Goal: Task Accomplishment & Management: Use online tool/utility

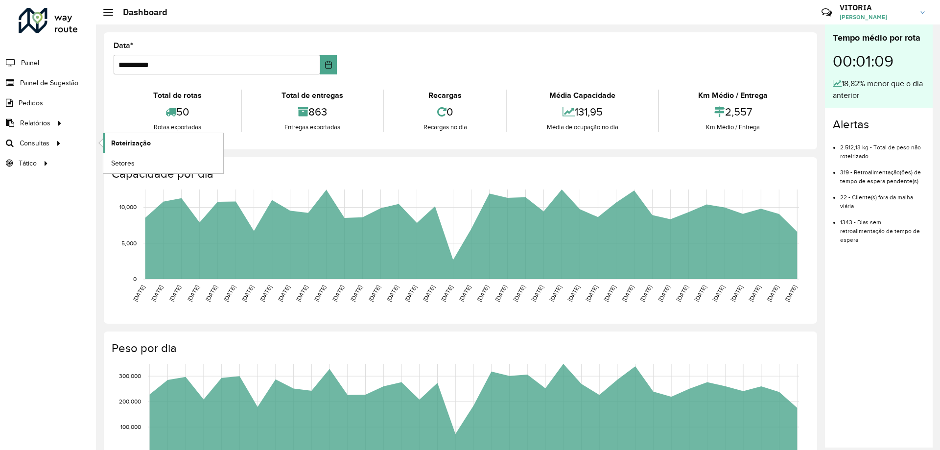
click at [134, 143] on span "Roteirização" at bounding box center [131, 143] width 40 height 10
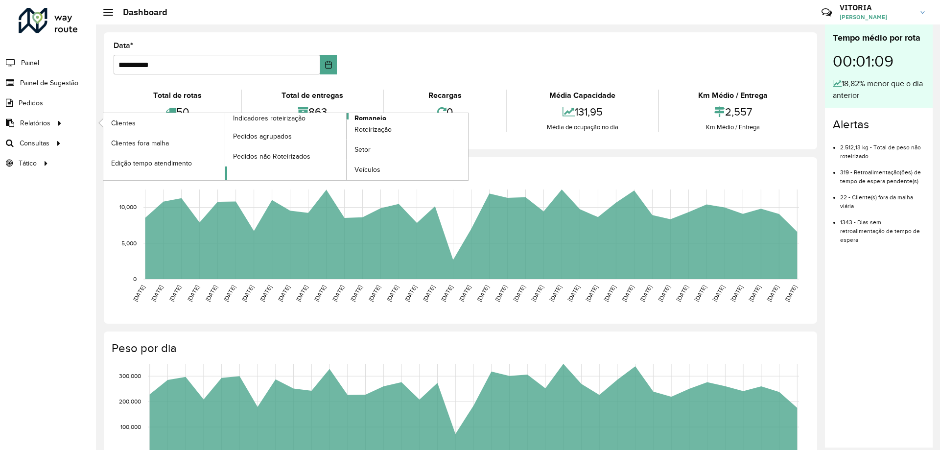
click at [375, 117] on span "Romaneio" at bounding box center [371, 118] width 32 height 10
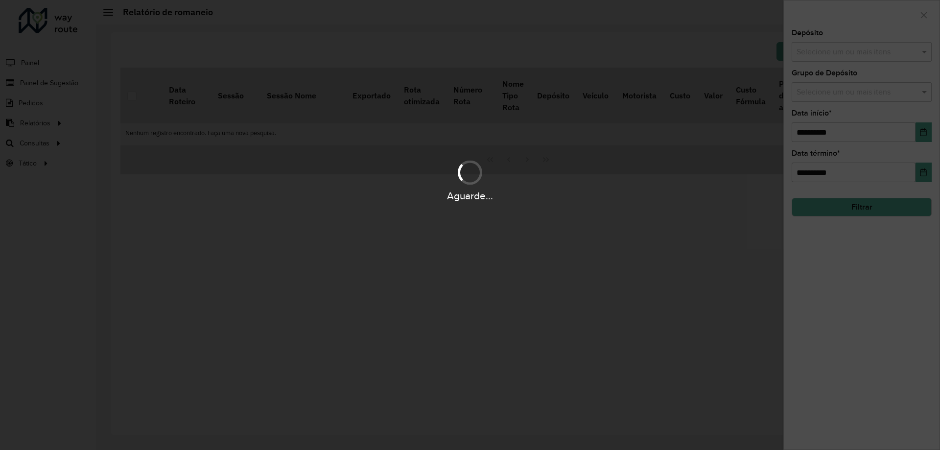
click at [842, 51] on div "Aguarde..." at bounding box center [470, 225] width 940 height 450
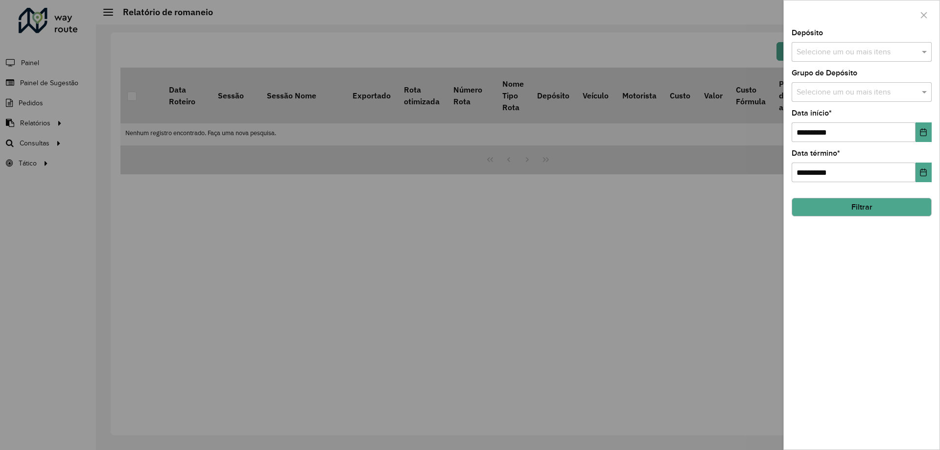
click at [836, 54] on input "text" at bounding box center [857, 53] width 125 height 12
click at [825, 107] on div "CDD Barueri" at bounding box center [862, 101] width 139 height 17
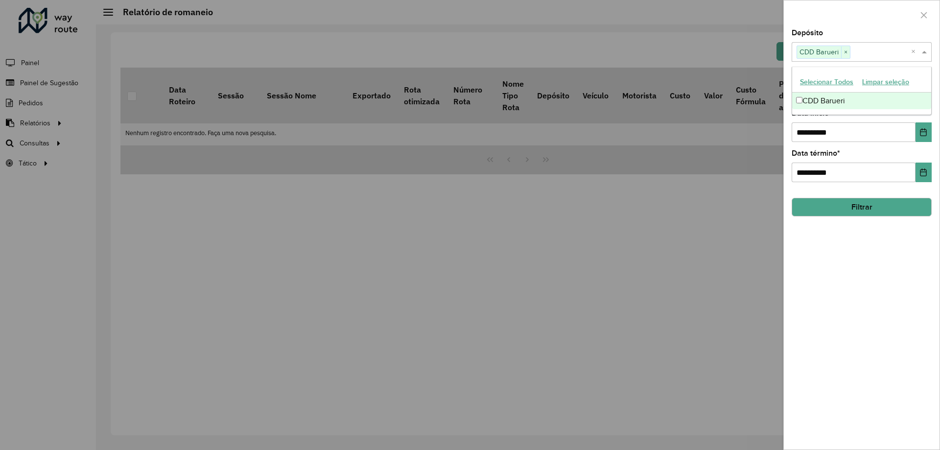
click at [843, 203] on button "Filtrar" at bounding box center [862, 207] width 140 height 19
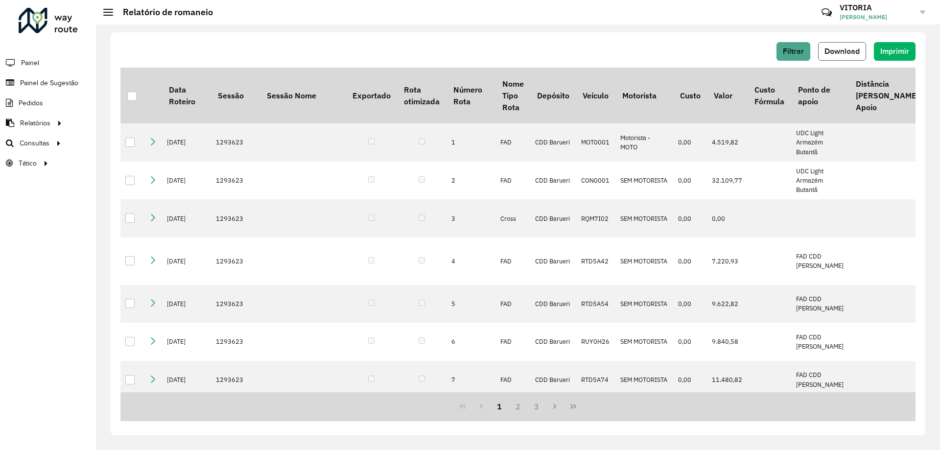
click at [843, 55] on button "Download" at bounding box center [843, 51] width 48 height 19
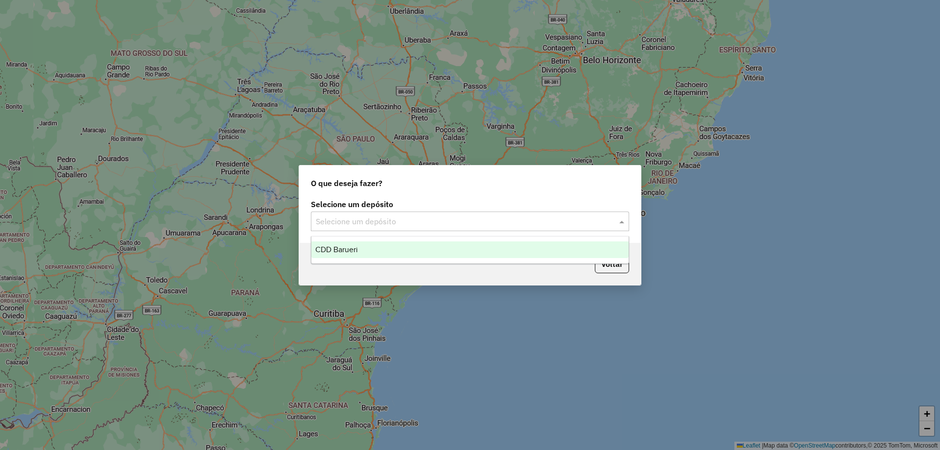
click at [369, 222] on input "text" at bounding box center [460, 222] width 289 height 12
click at [353, 254] on div "CDD Barueri" at bounding box center [470, 249] width 317 height 17
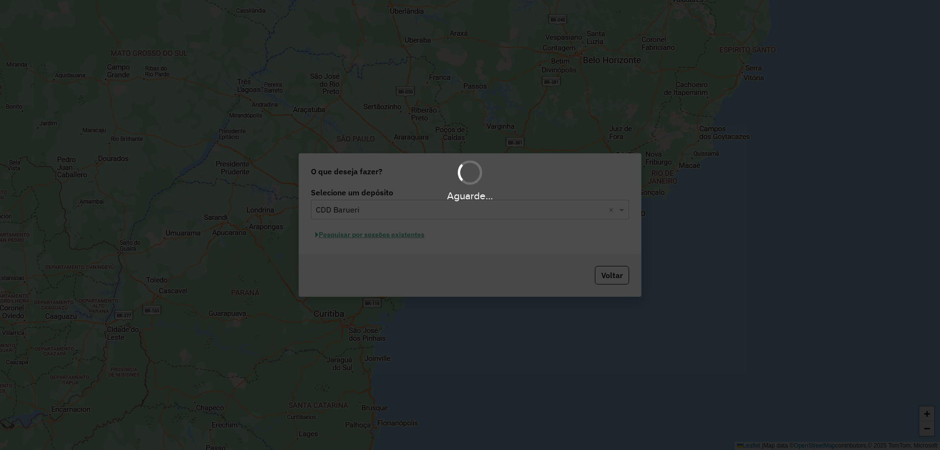
click at [368, 237] on div "Aguarde..." at bounding box center [470, 225] width 940 height 450
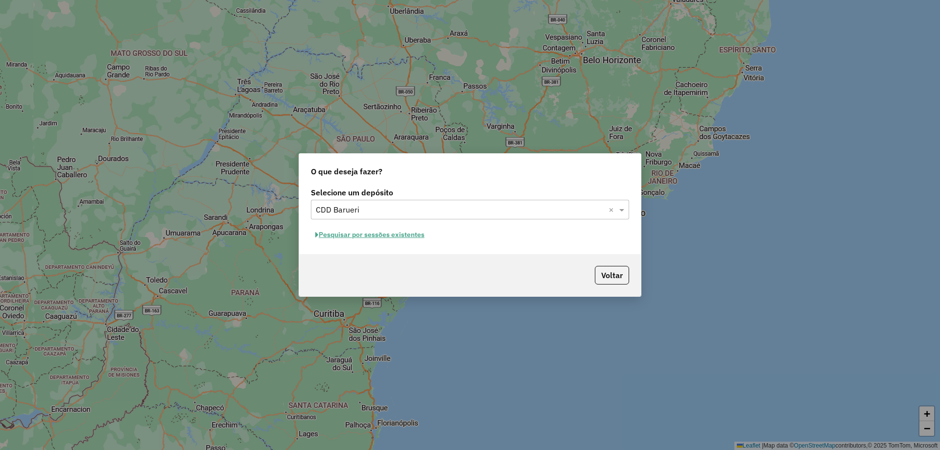
click at [350, 236] on button "Pesquisar por sessões existentes" at bounding box center [370, 234] width 118 height 15
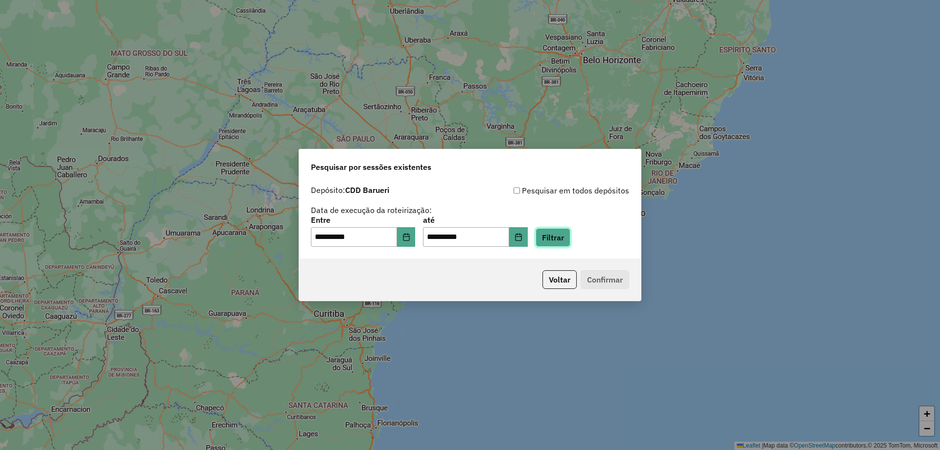
click at [571, 236] on button "Filtrar" at bounding box center [553, 237] width 35 height 19
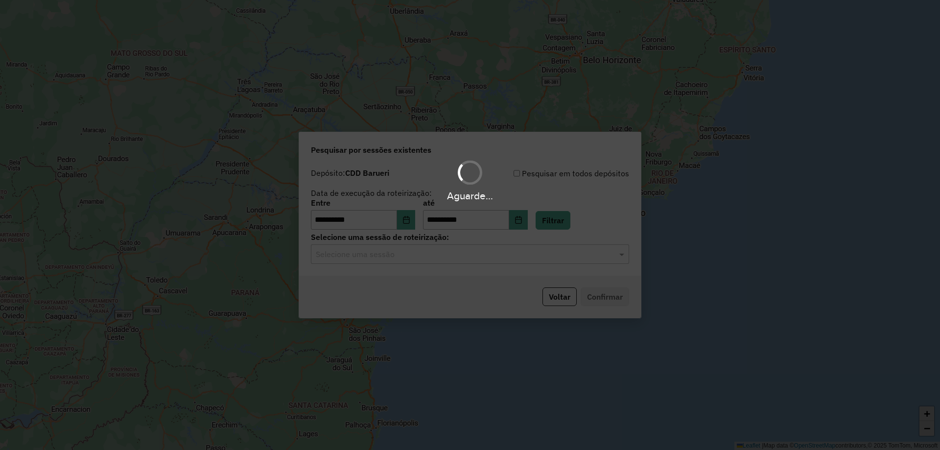
click at [406, 265] on div "Aguarde..." at bounding box center [470, 225] width 940 height 450
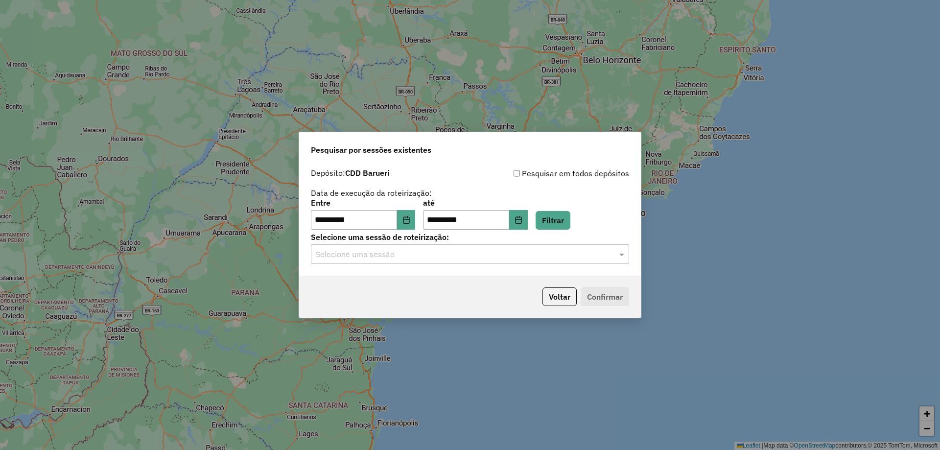
click at [383, 259] on input "text" at bounding box center [460, 255] width 289 height 12
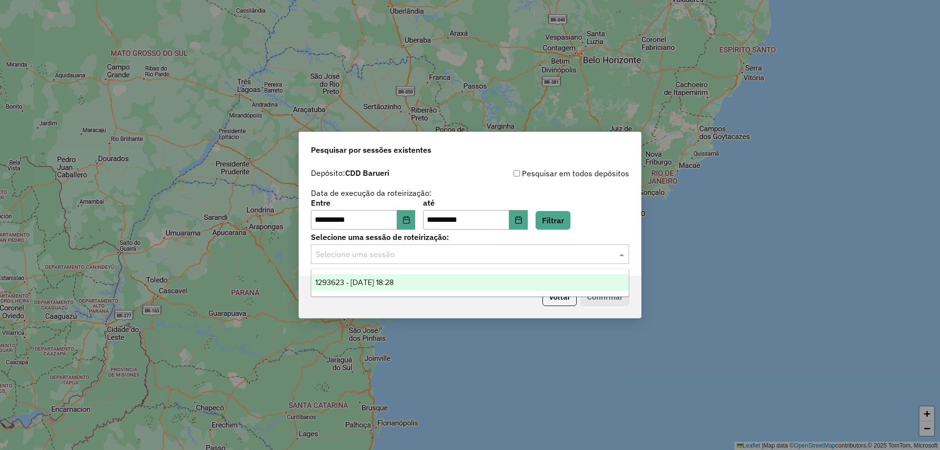
click at [376, 283] on span "1293623 - 13/10/2025 18:28" at bounding box center [354, 282] width 78 height 8
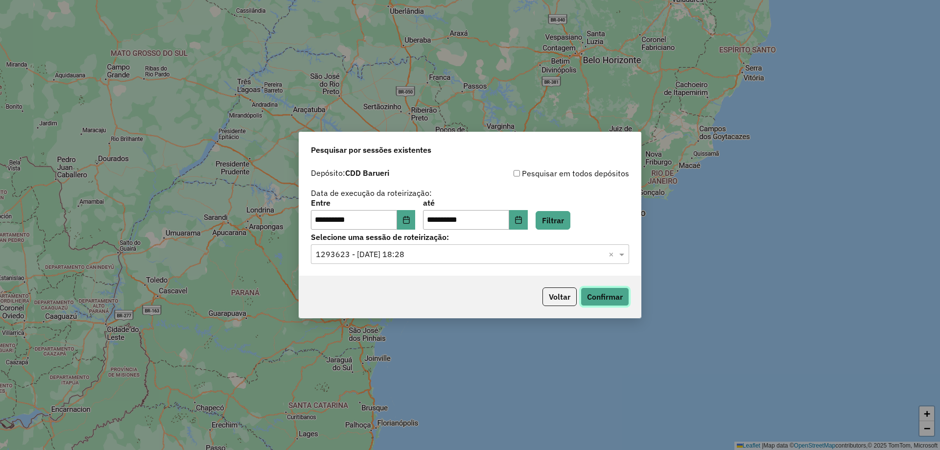
click at [600, 296] on button "Confirmar" at bounding box center [605, 297] width 48 height 19
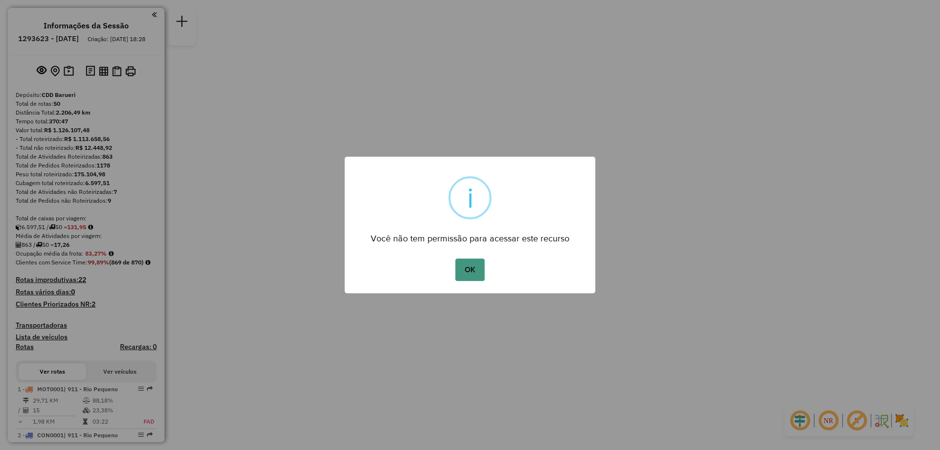
click at [483, 267] on button "OK" at bounding box center [470, 270] width 29 height 23
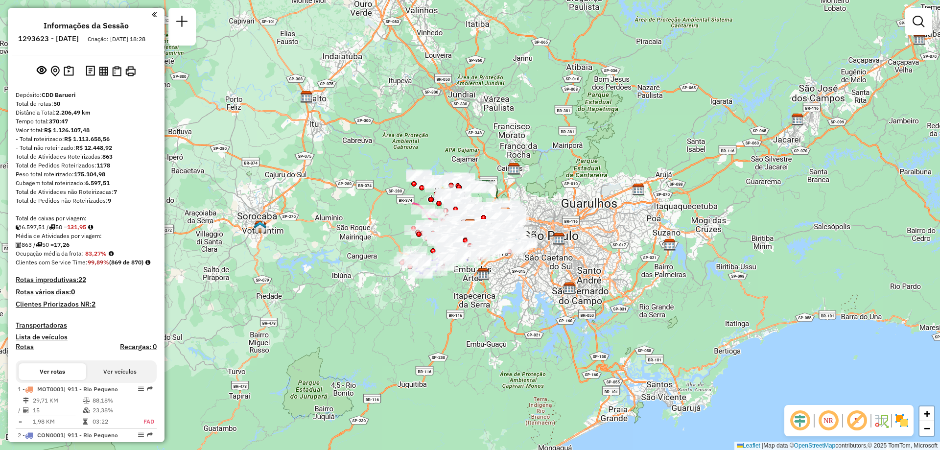
click at [896, 420] on img at bounding box center [902, 421] width 16 height 16
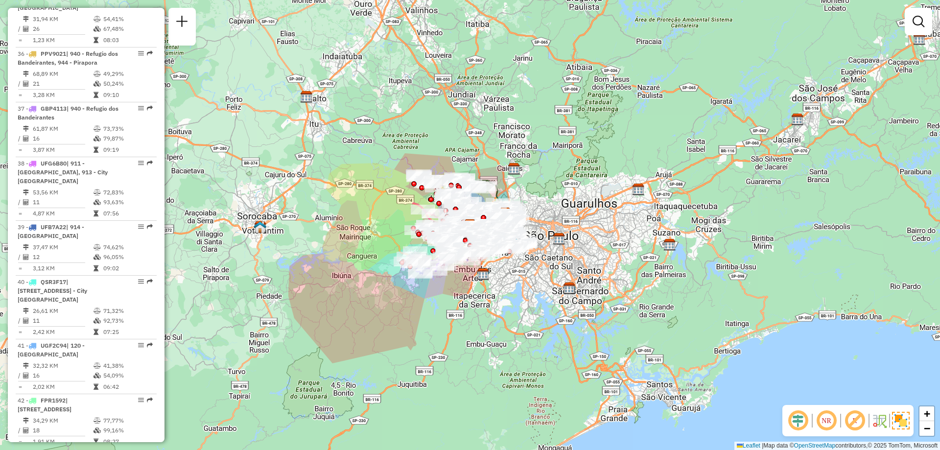
scroll to position [1121, 0]
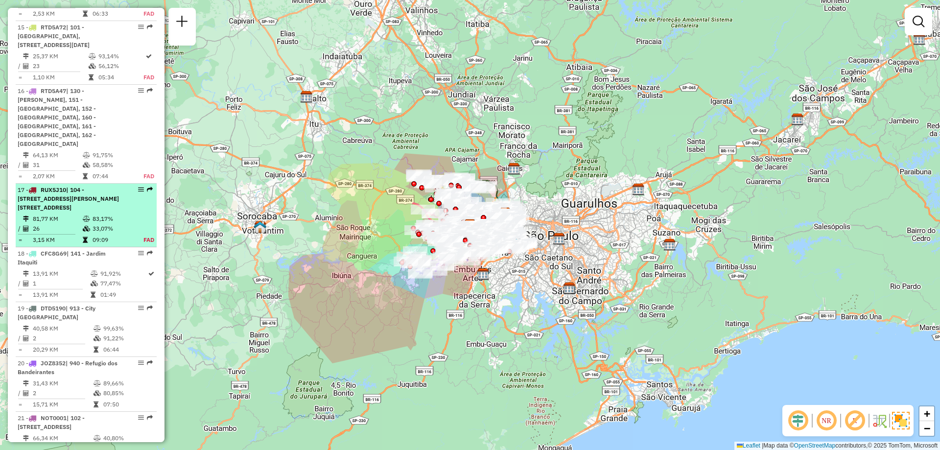
select select "**********"
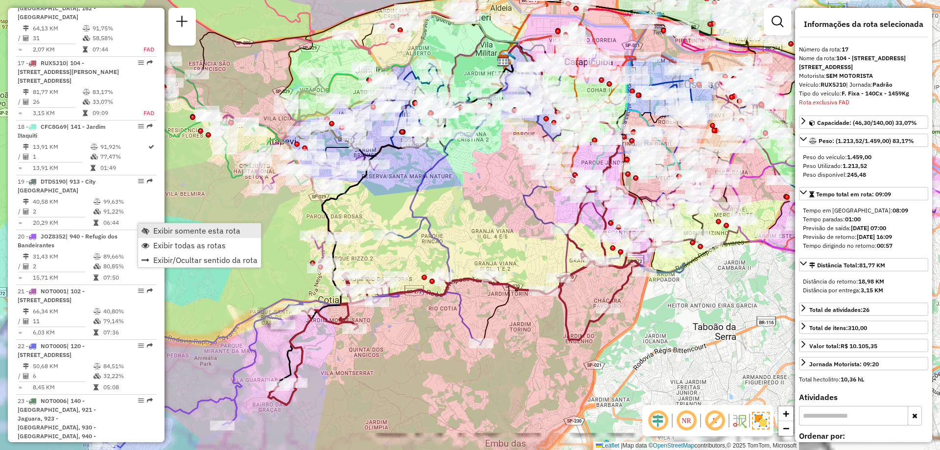
scroll to position [1332, 0]
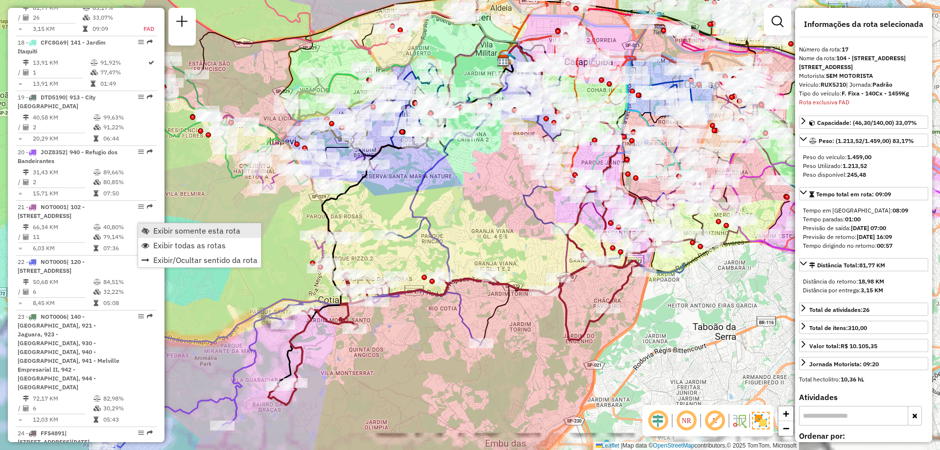
click at [178, 236] on link "Exibir somente esta rota" at bounding box center [199, 230] width 123 height 15
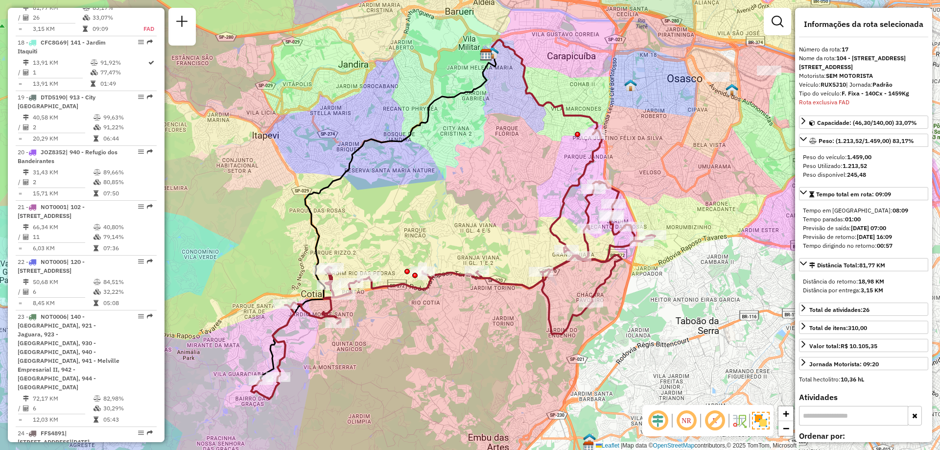
drag, startPoint x: 479, startPoint y: 238, endPoint x: 461, endPoint y: 232, distance: 18.1
click at [461, 232] on div "Janela de atendimento Grade de atendimento Capacidade Transportadoras Veículos …" at bounding box center [470, 225] width 940 height 450
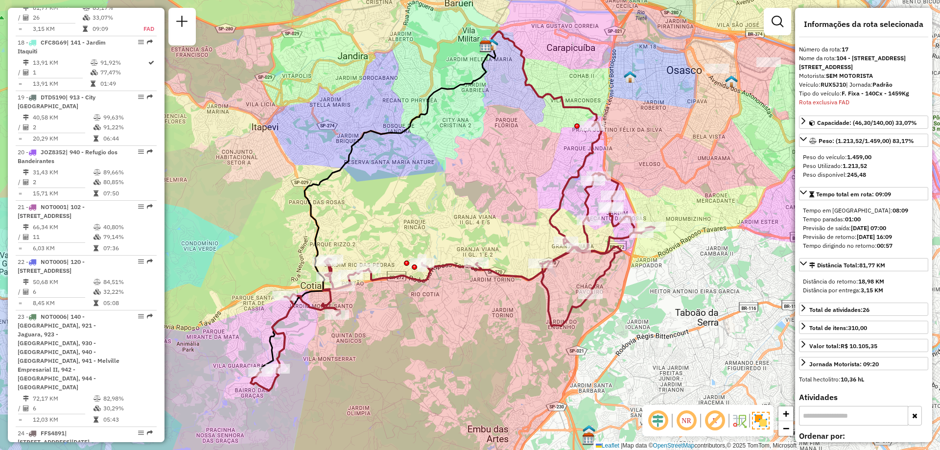
drag, startPoint x: 461, startPoint y: 232, endPoint x: 461, endPoint y: 223, distance: 8.3
click at [461, 223] on div "Janela de atendimento Grade de atendimento Capacidade Transportadoras Veículos …" at bounding box center [470, 225] width 940 height 450
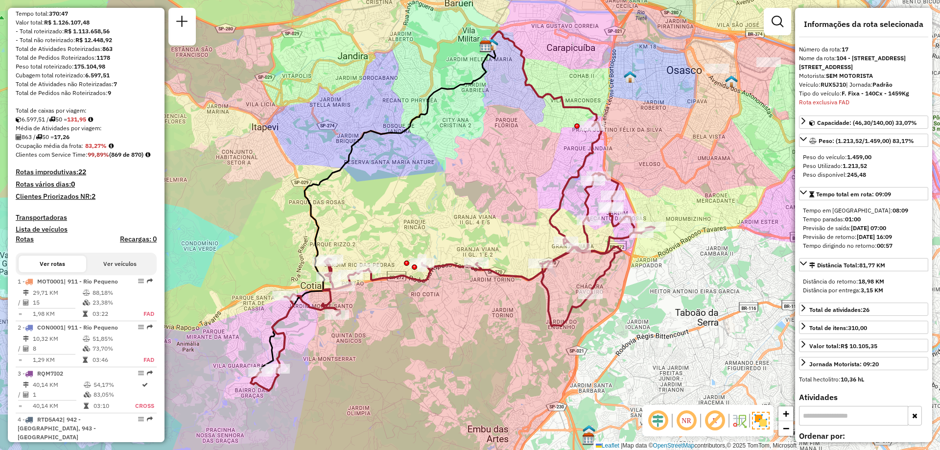
scroll to position [0, 0]
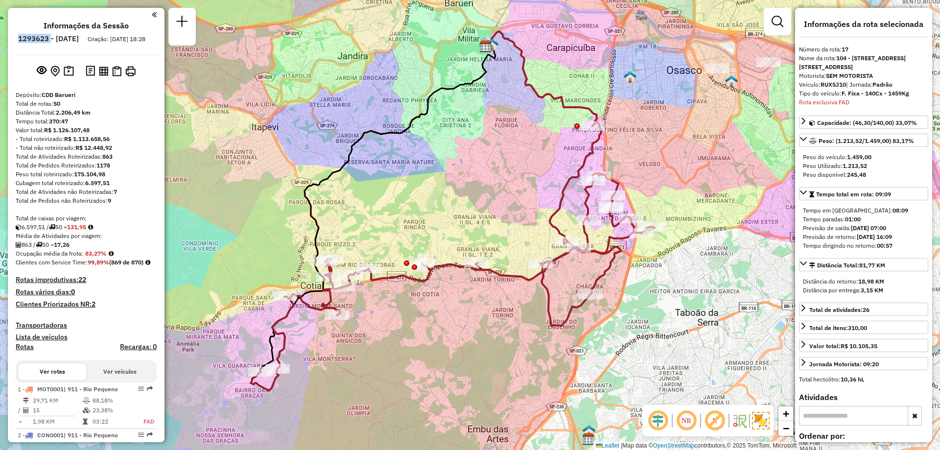
drag, startPoint x: 77, startPoint y: 38, endPoint x: 45, endPoint y: 40, distance: 32.9
click at [45, 40] on li "1293623 - 13/10/2025" at bounding box center [49, 40] width 66 height 13
copy h6 "1293623"
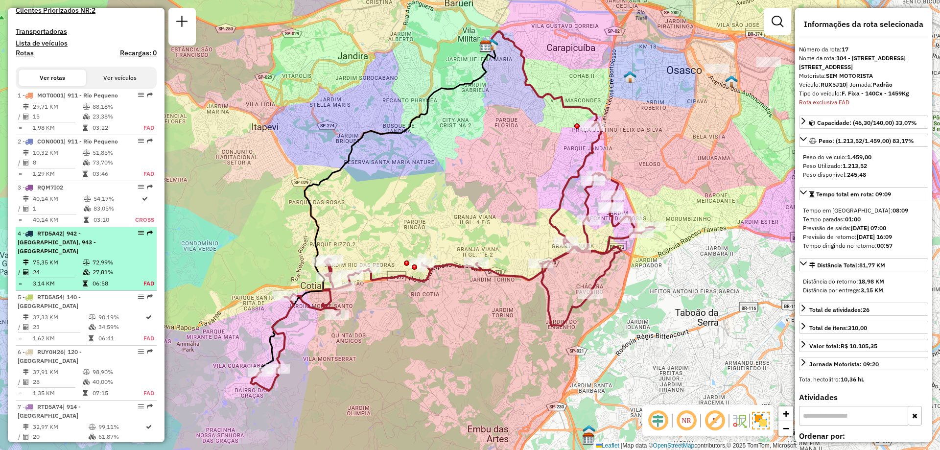
scroll to position [539, 0]
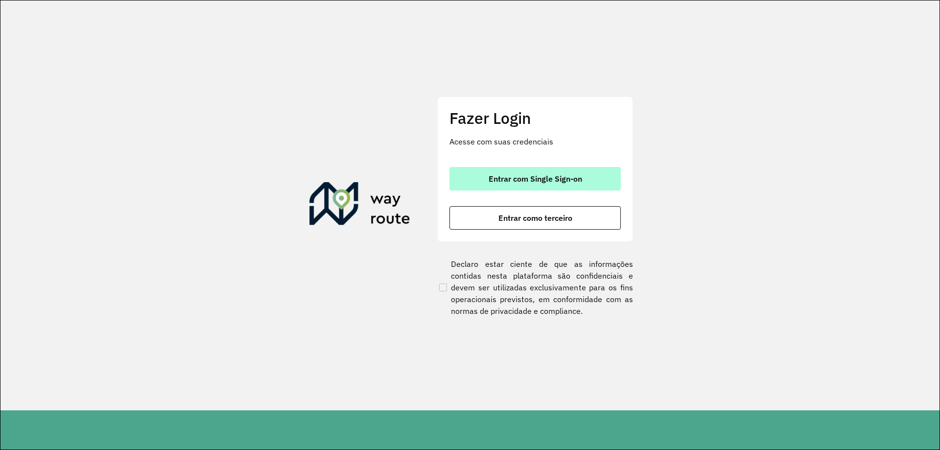
click at [514, 181] on span "Entrar com Single Sign-on" at bounding box center [536, 179] width 94 height 8
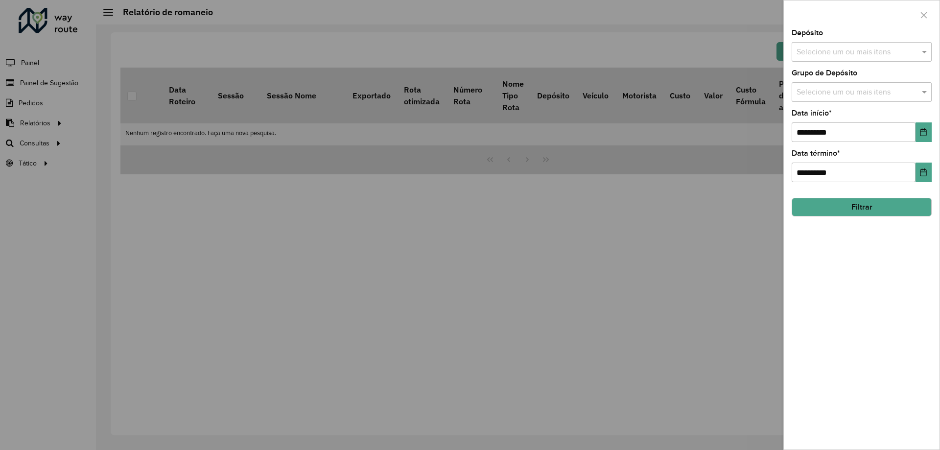
click at [43, 152] on div at bounding box center [470, 225] width 940 height 450
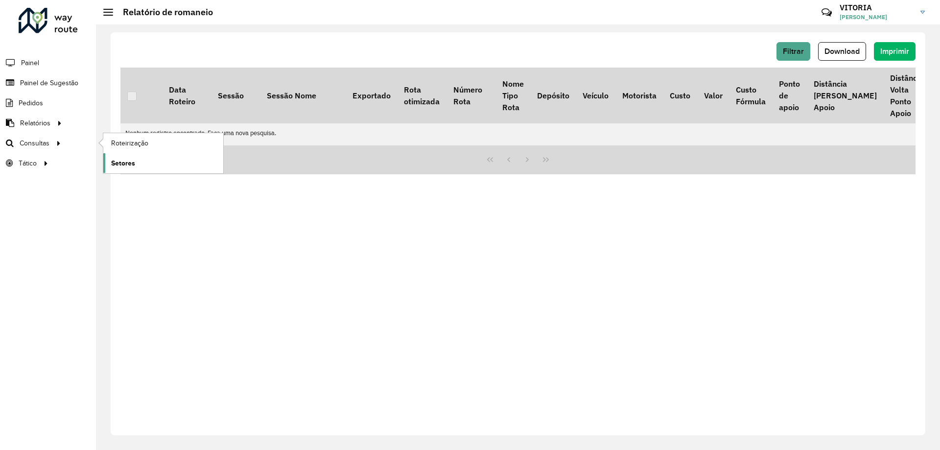
click at [128, 161] on span "Setores" at bounding box center [123, 163] width 24 height 10
